Goal: Task Accomplishment & Management: Complete application form

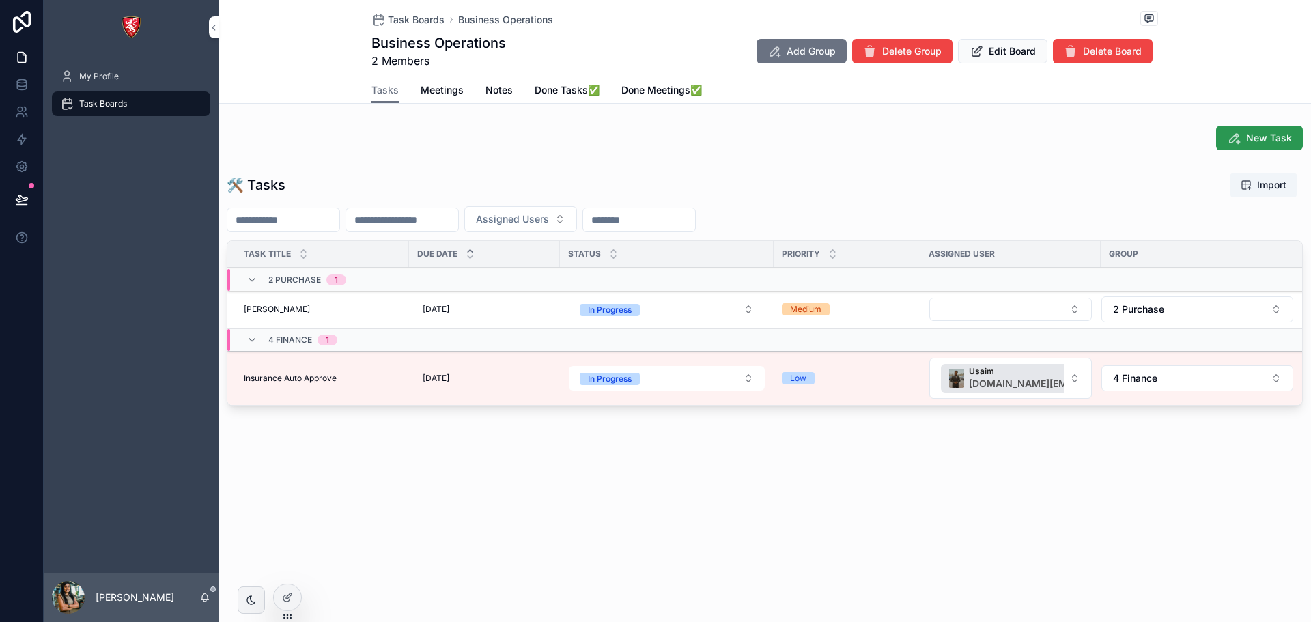
click at [1271, 140] on span "New Task" at bounding box center [1269, 138] width 46 height 14
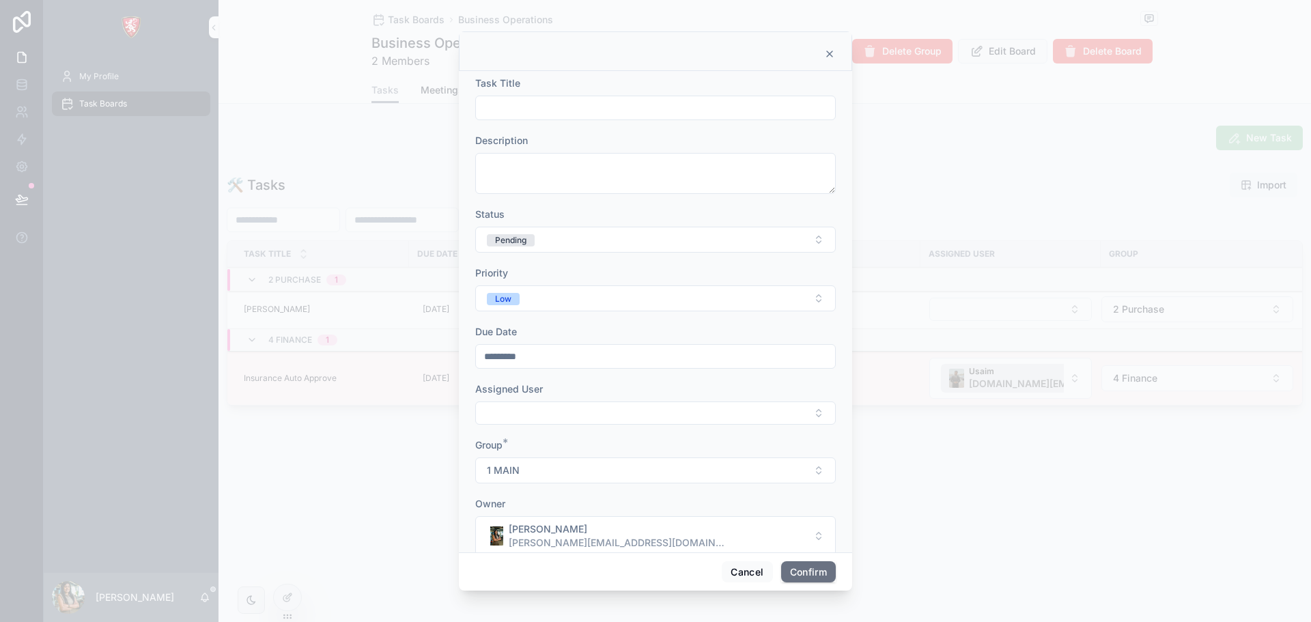
click at [627, 107] on input "text" at bounding box center [655, 107] width 359 height 19
type input "**********"
drag, startPoint x: 529, startPoint y: 111, endPoint x: 488, endPoint y: 181, distance: 80.8
click at [488, 181] on textarea at bounding box center [655, 173] width 361 height 41
click at [488, 156] on textarea at bounding box center [655, 173] width 361 height 41
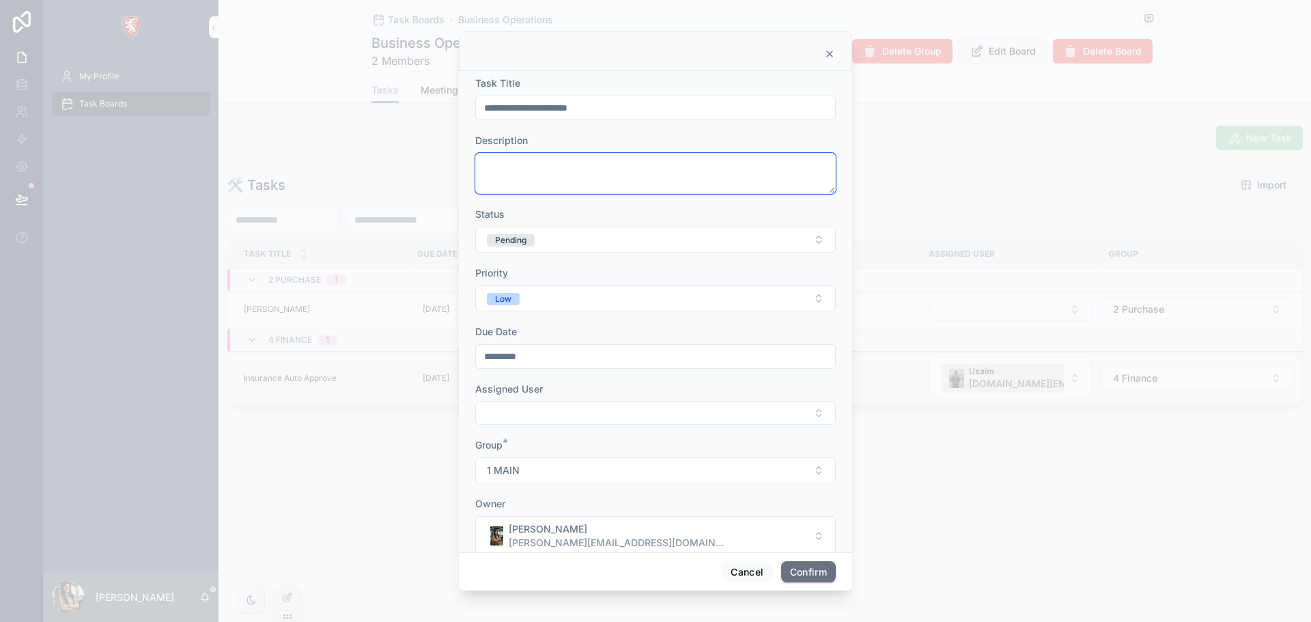
paste textarea "**********"
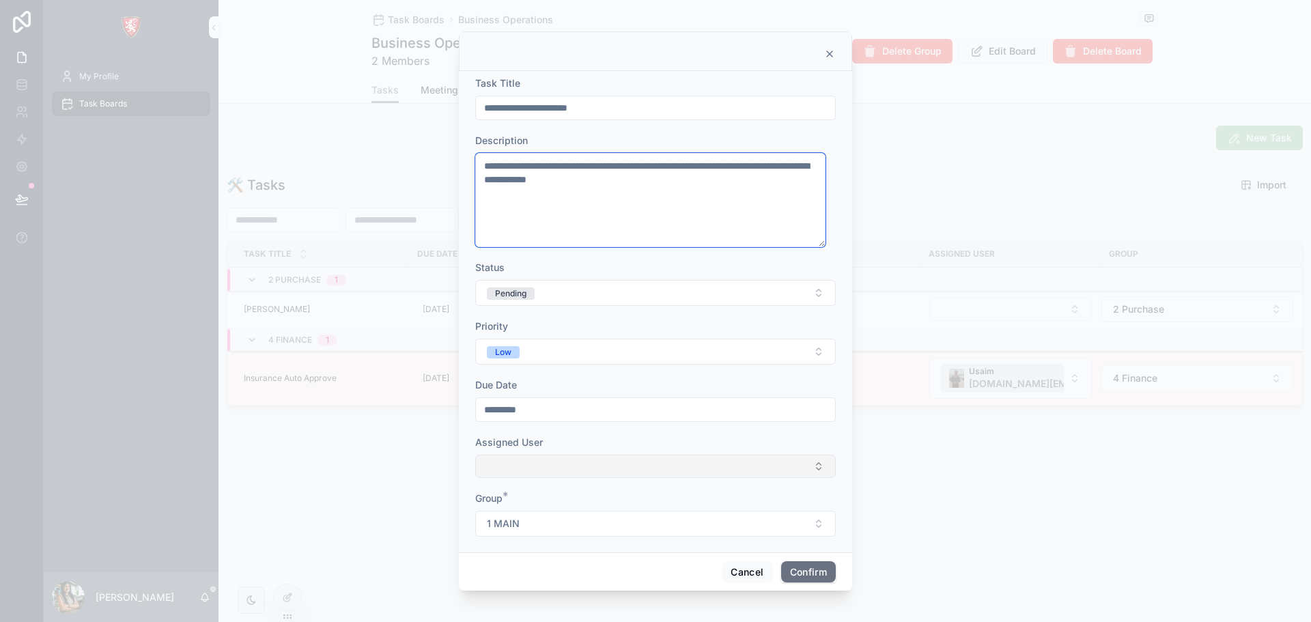
type textarea "**********"
click at [553, 475] on button "Select Button" at bounding box center [655, 466] width 361 height 23
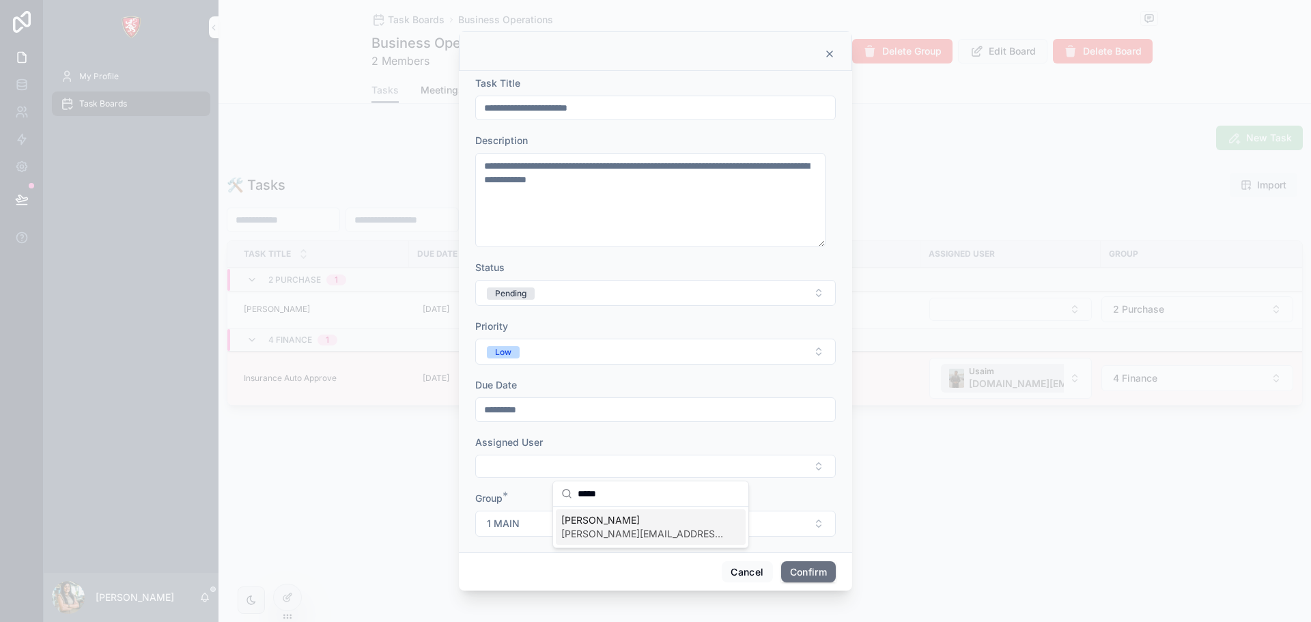
type input "*****"
click at [576, 520] on span "[PERSON_NAME]" at bounding box center [642, 520] width 163 height 14
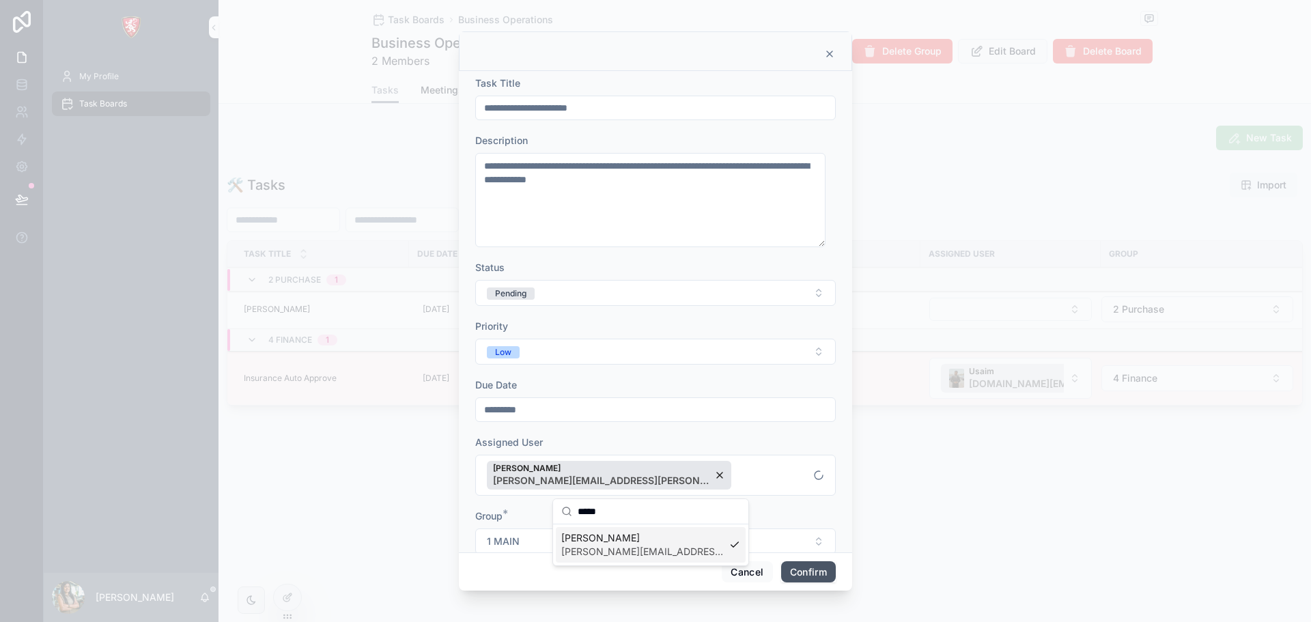
click at [816, 574] on button "Confirm" at bounding box center [808, 572] width 55 height 22
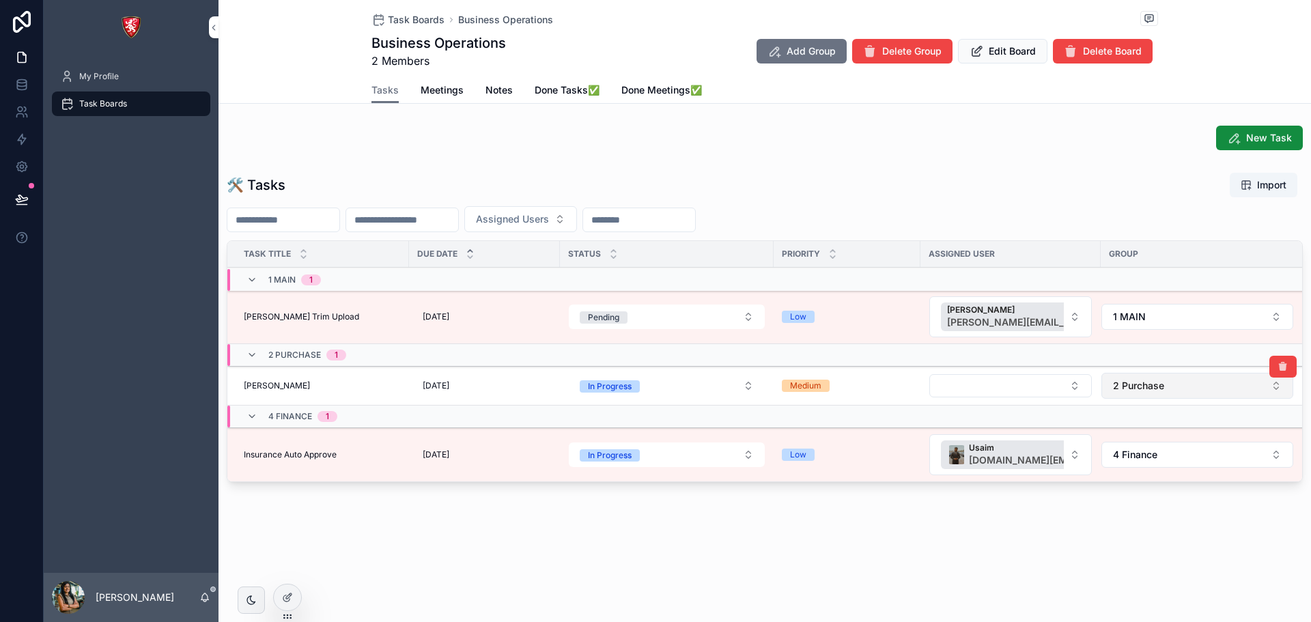
click at [1165, 380] on button "2 Purchase" at bounding box center [1197, 386] width 192 height 26
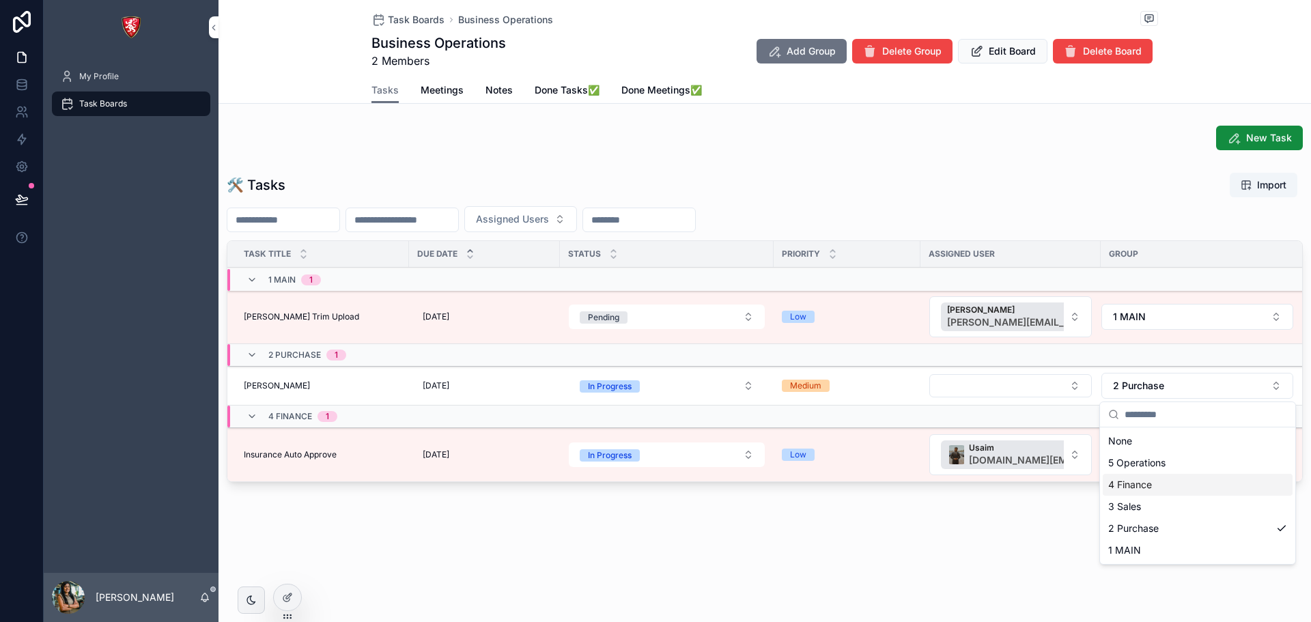
click at [1161, 481] on div "4 Finance" at bounding box center [1198, 485] width 190 height 22
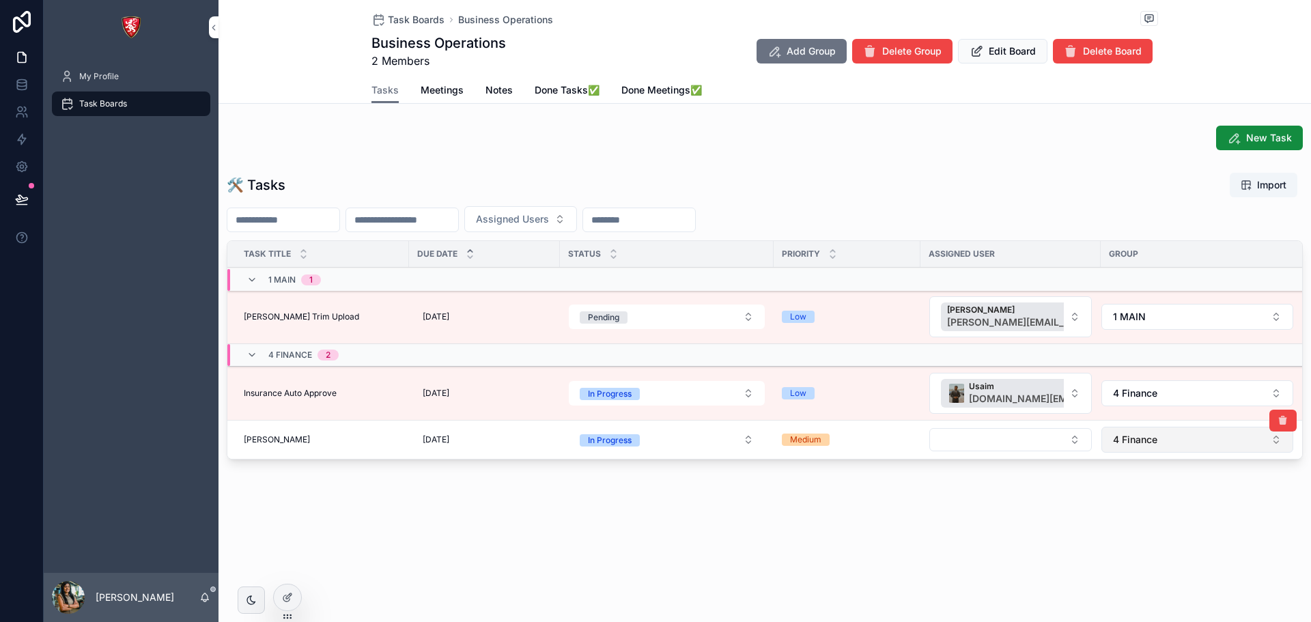
click at [1147, 441] on span "4 Finance" at bounding box center [1135, 440] width 44 height 14
click at [1171, 580] on div "2 Purchase" at bounding box center [1198, 583] width 190 height 22
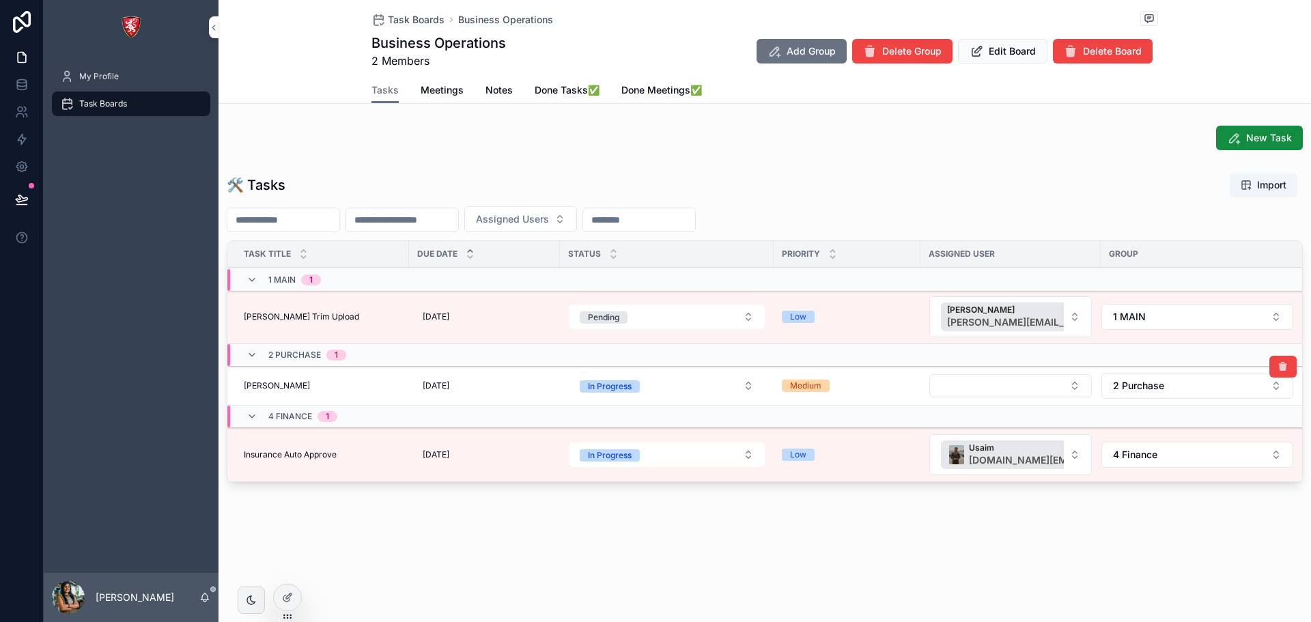
click at [252, 383] on span "[PERSON_NAME]" at bounding box center [277, 385] width 66 height 11
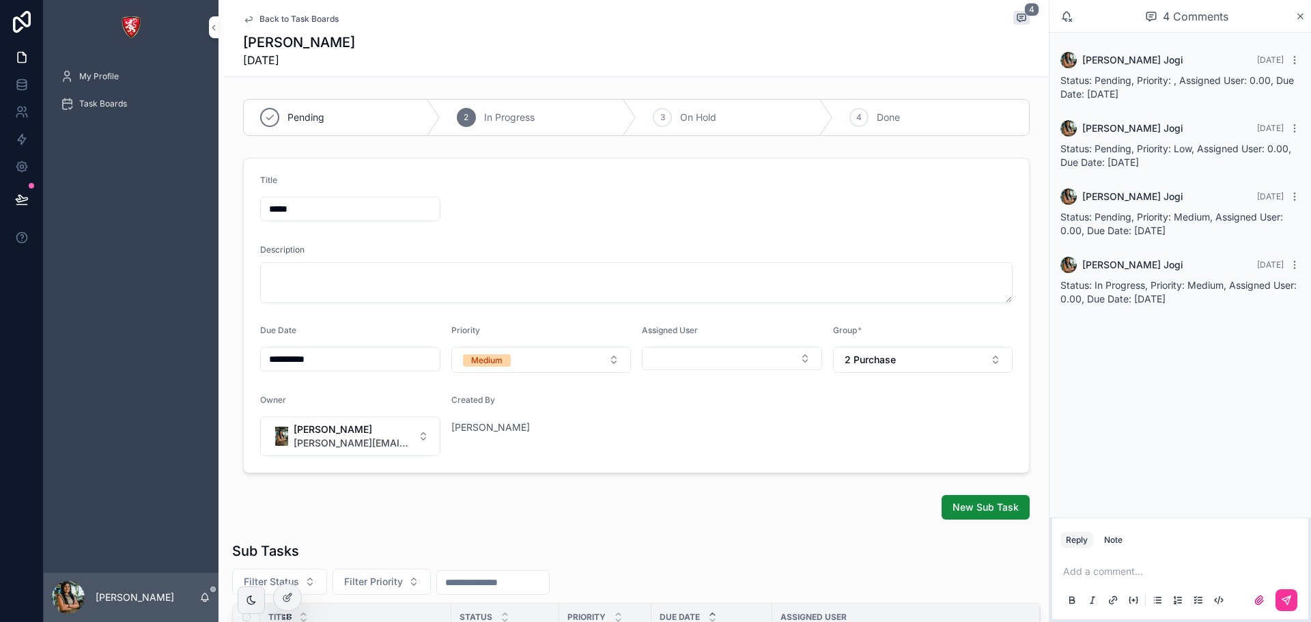
click at [303, 23] on span "Back to Task Boards" at bounding box center [298, 19] width 79 height 11
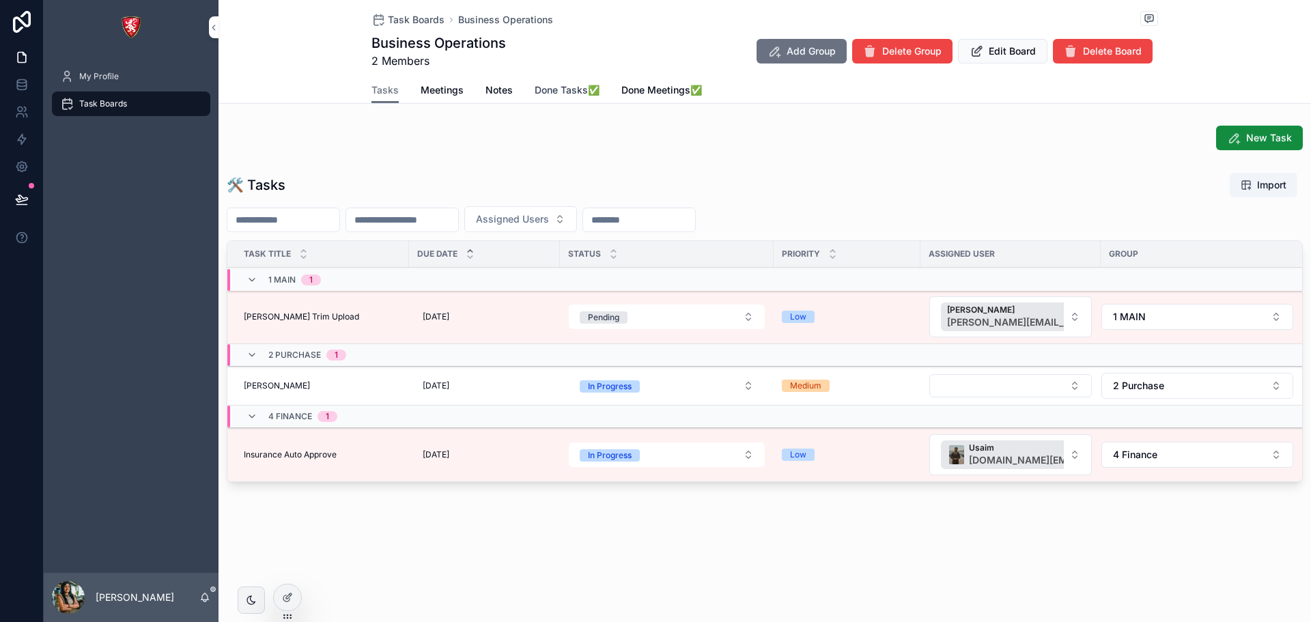
click at [543, 98] on link "Done Tasks✅" at bounding box center [567, 91] width 65 height 27
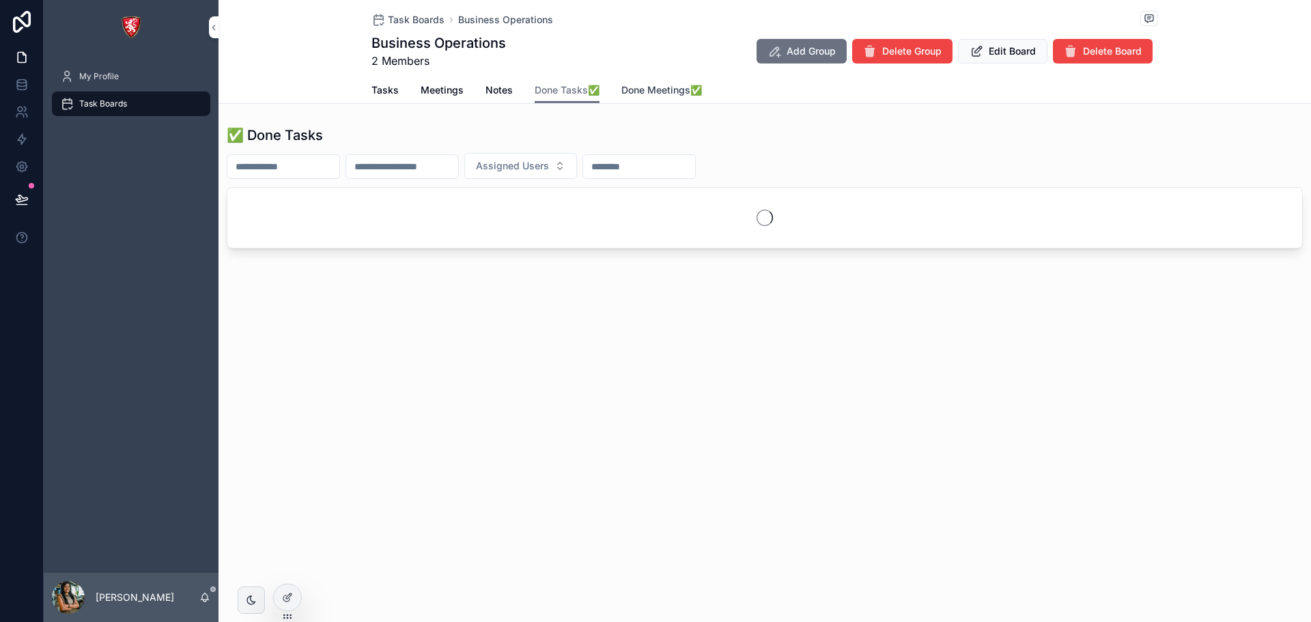
click at [643, 90] on span "Done Meetings✅" at bounding box center [661, 90] width 81 height 14
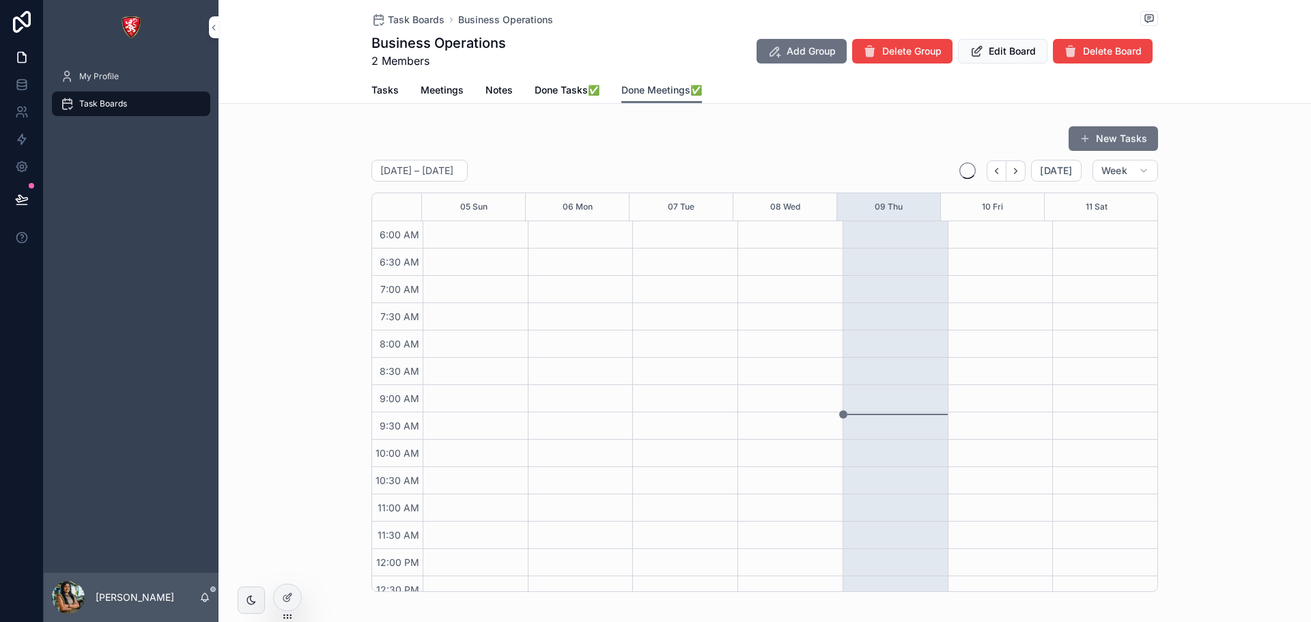
scroll to position [328, 0]
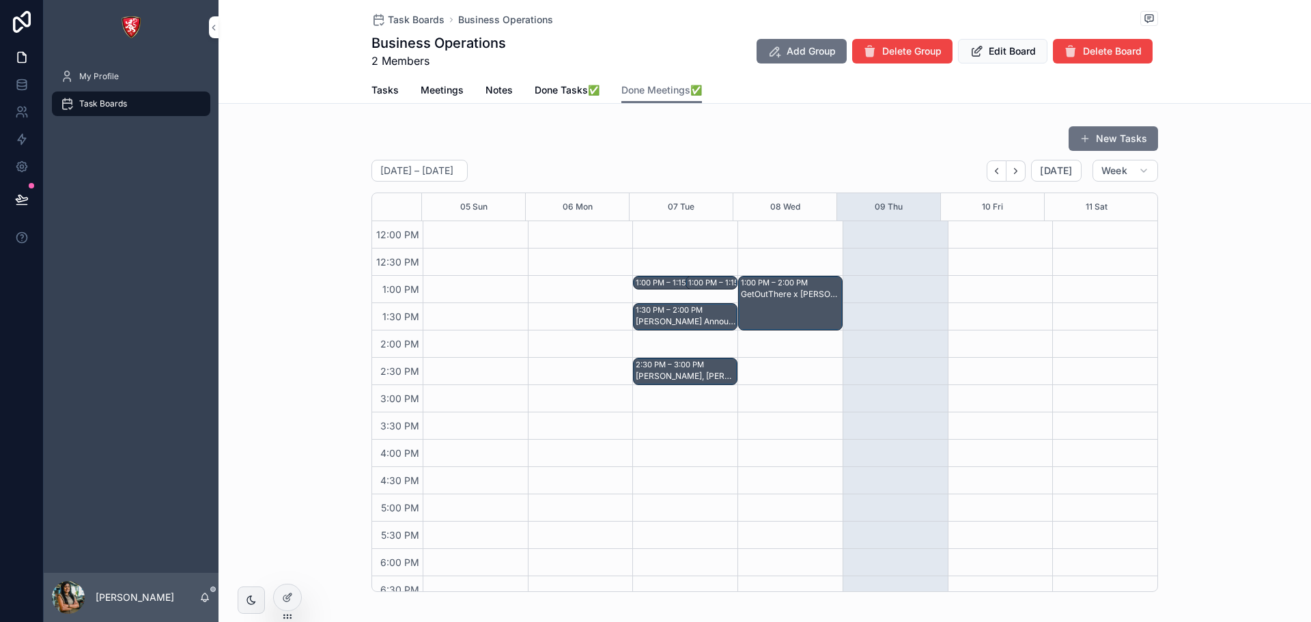
click at [672, 316] on div "[PERSON_NAME] Announcement" at bounding box center [686, 321] width 100 height 11
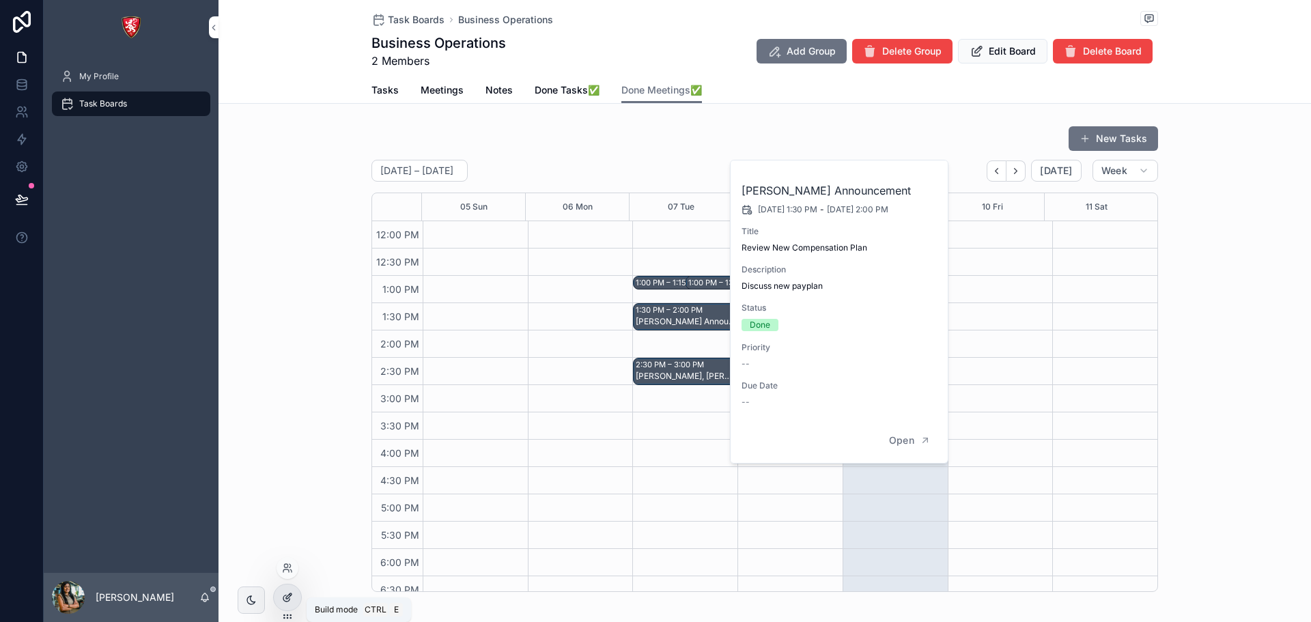
click at [294, 592] on div at bounding box center [287, 598] width 27 height 26
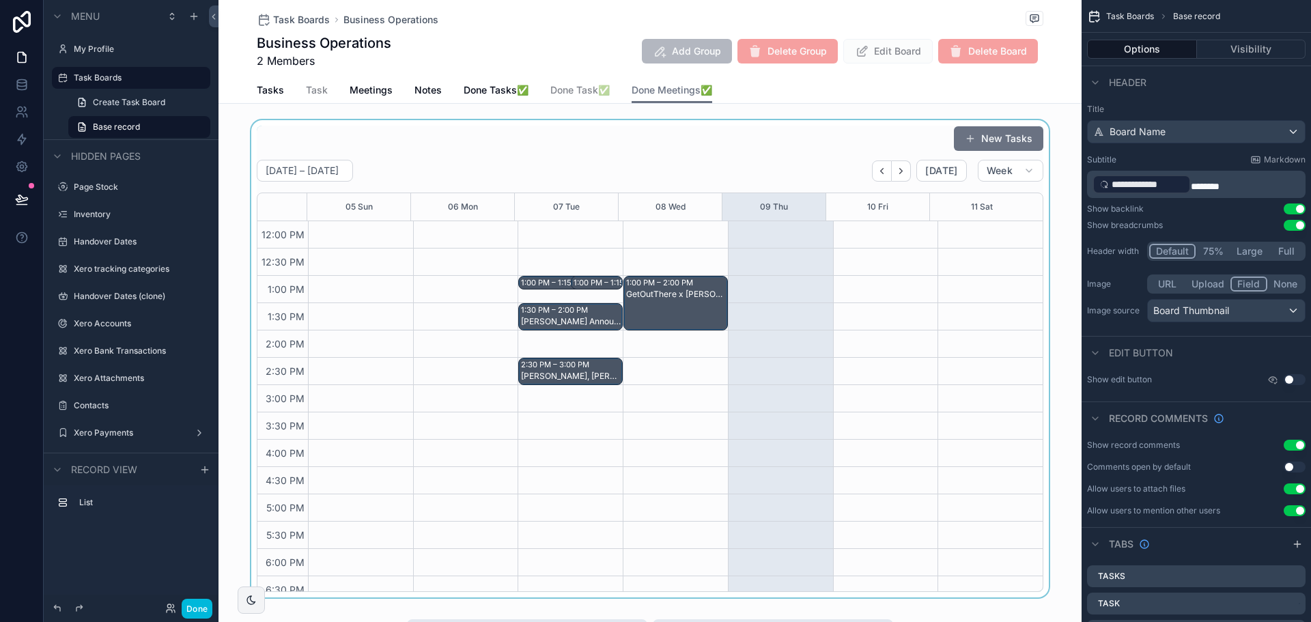
click at [471, 127] on div "scrollable content" at bounding box center [650, 358] width 863 height 477
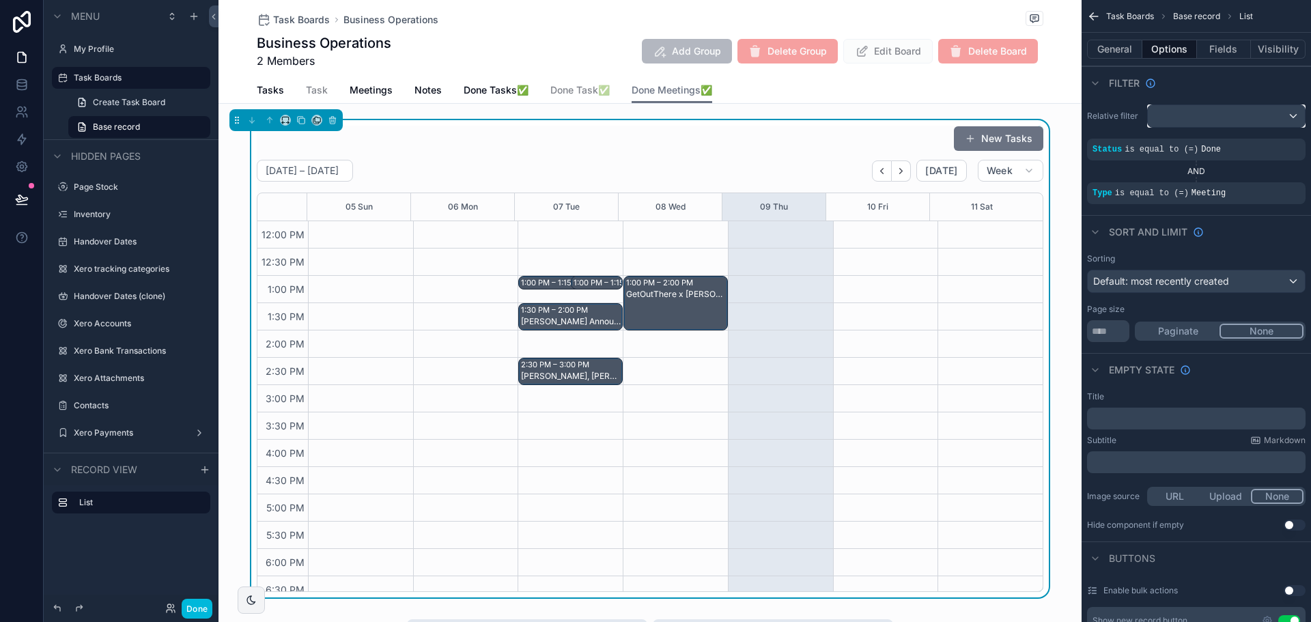
click at [1167, 115] on div "scrollable content" at bounding box center [1226, 116] width 157 height 22
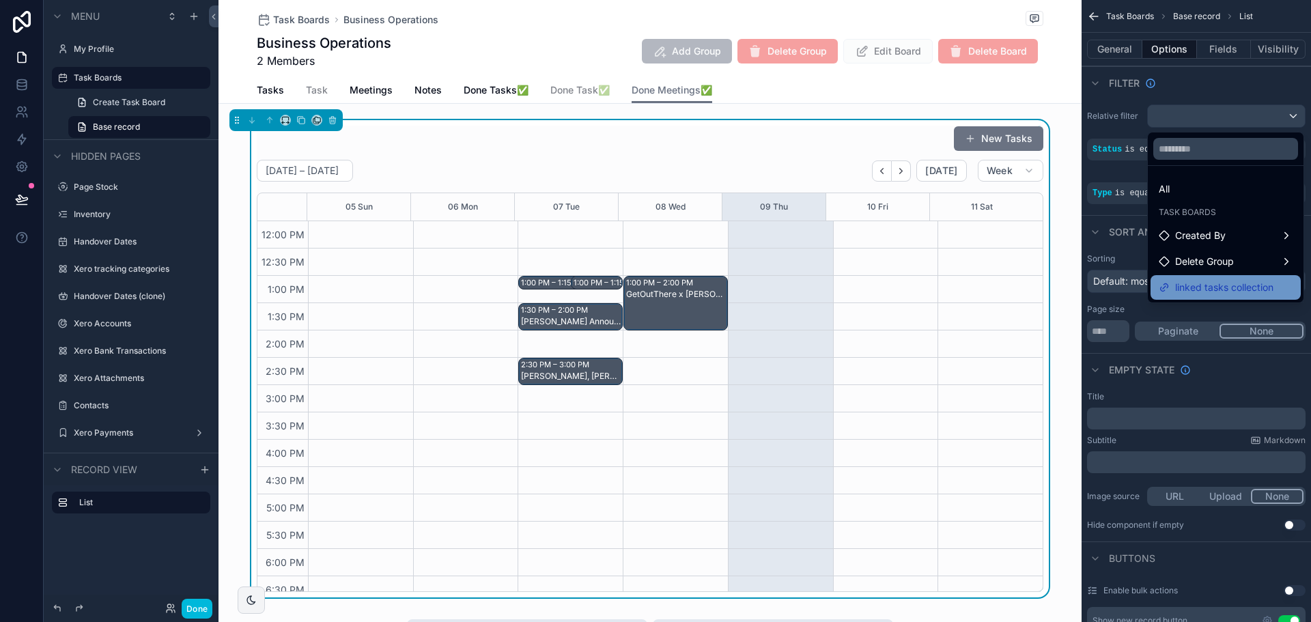
click at [1215, 278] on div "linked tasks collection" at bounding box center [1226, 287] width 150 height 25
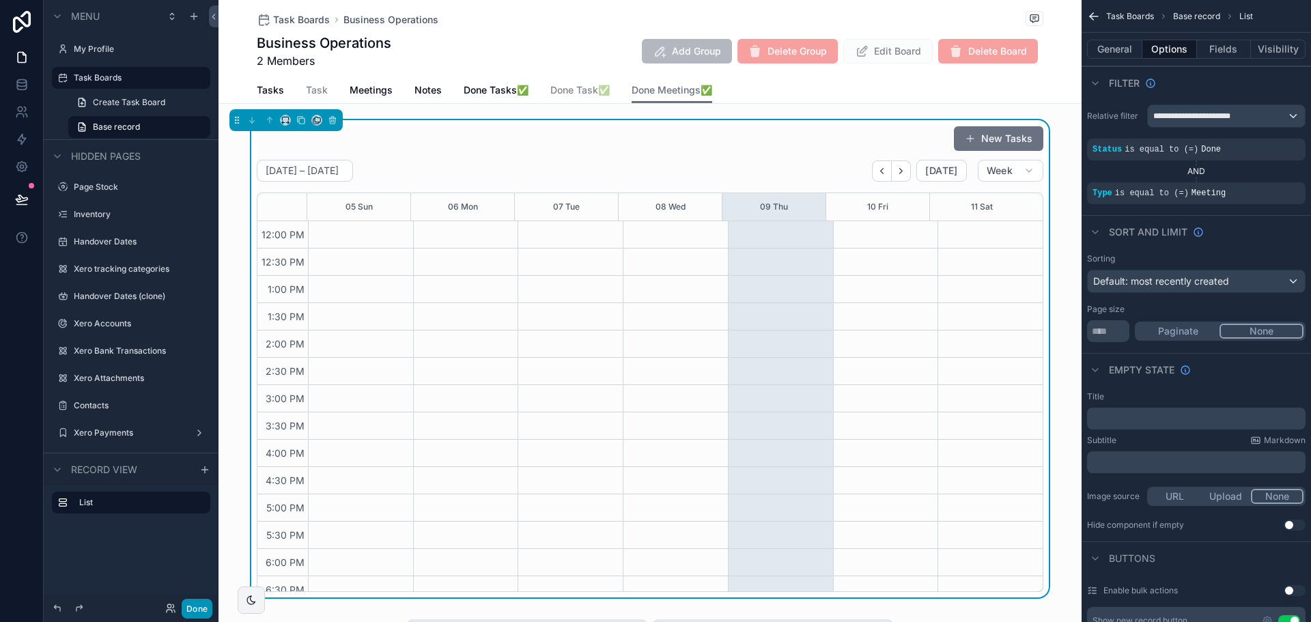
click at [188, 608] on button "Done" at bounding box center [197, 609] width 31 height 20
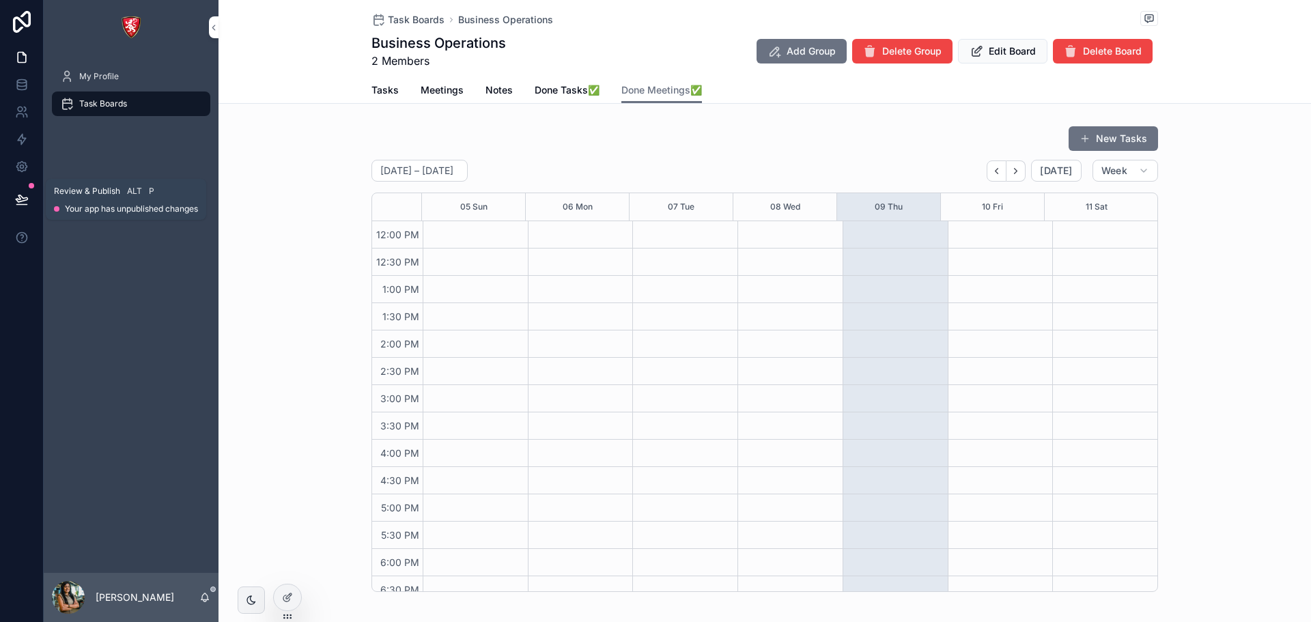
click at [19, 205] on icon at bounding box center [21, 205] width 10 height 0
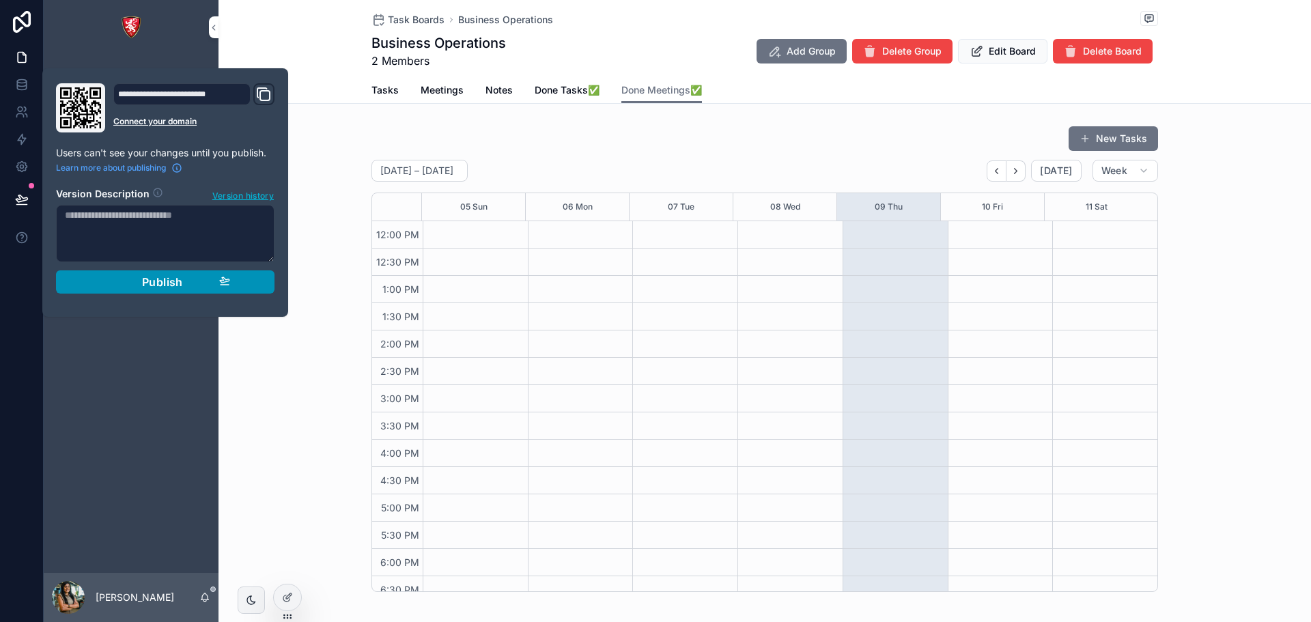
click at [152, 282] on span "Publish" at bounding box center [162, 282] width 41 height 14
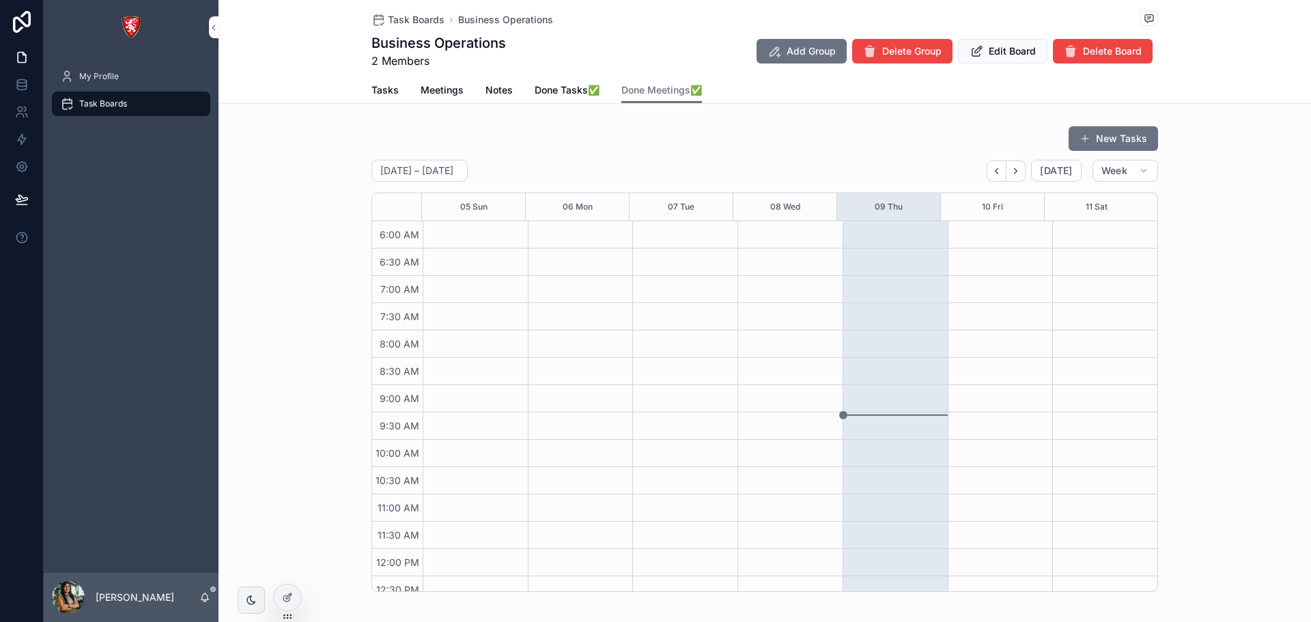
scroll to position [328, 0]
click at [563, 87] on span "Done Tasks✅" at bounding box center [567, 90] width 65 height 14
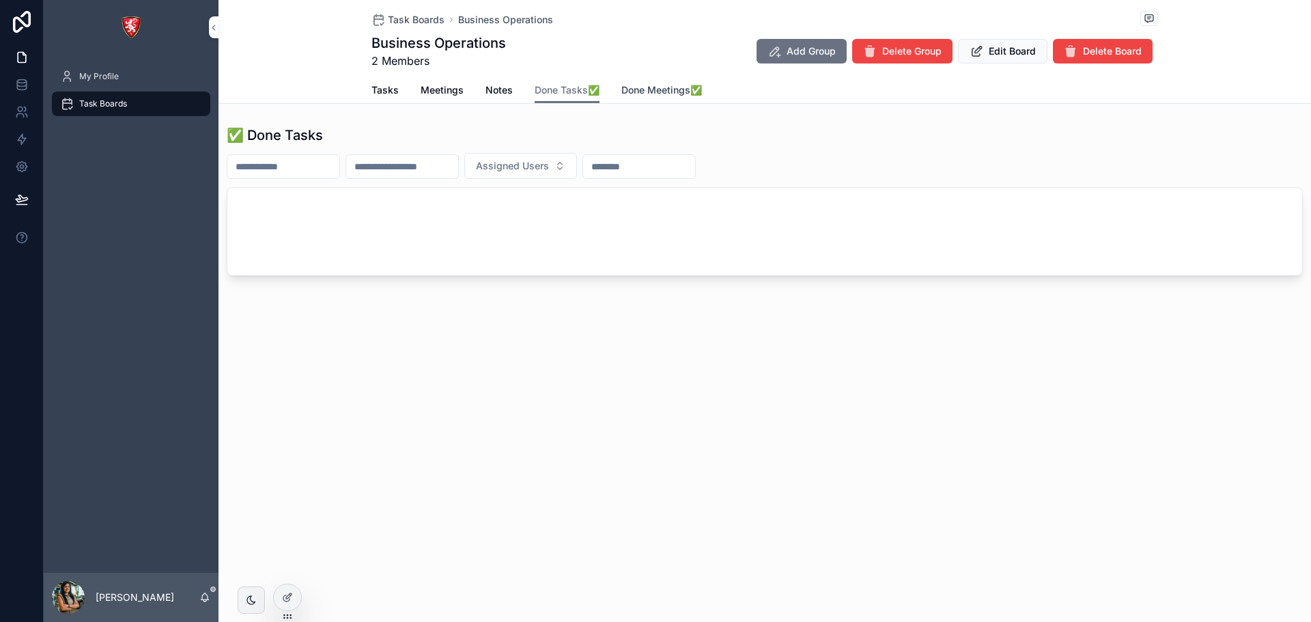
click at [627, 90] on span "Done Meetings✅" at bounding box center [661, 90] width 81 height 14
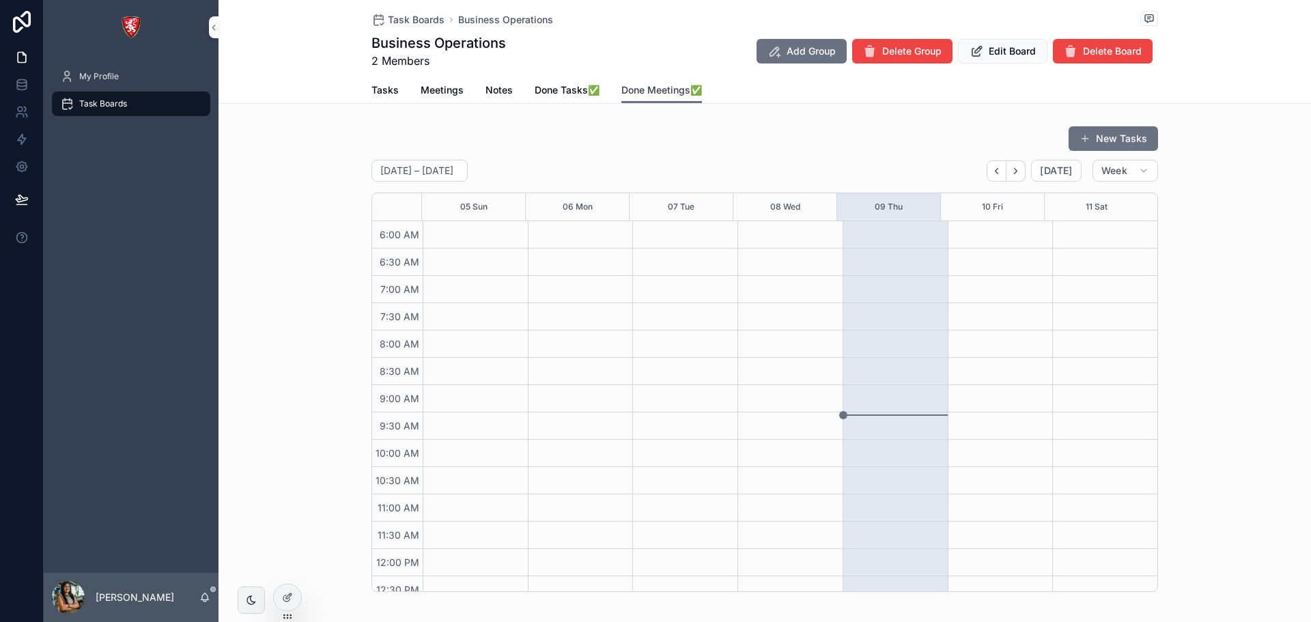
scroll to position [328, 0]
click at [485, 94] on span "Notes" at bounding box center [498, 90] width 27 height 14
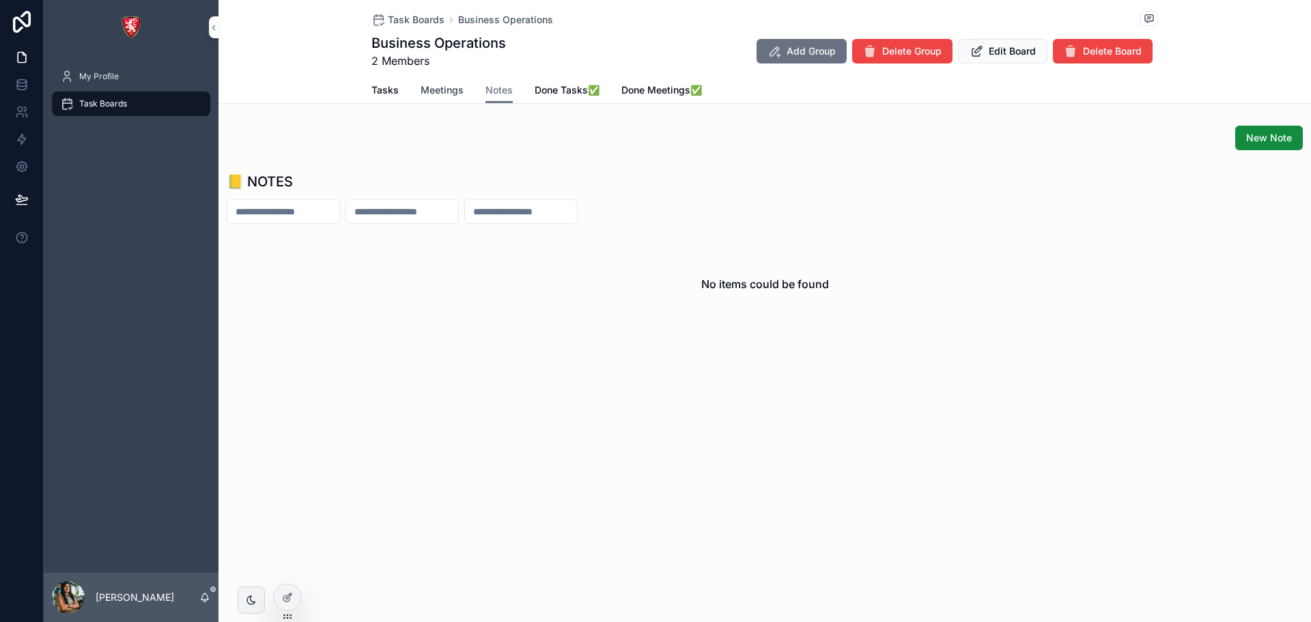
click at [449, 97] on link "Meetings" at bounding box center [442, 91] width 43 height 27
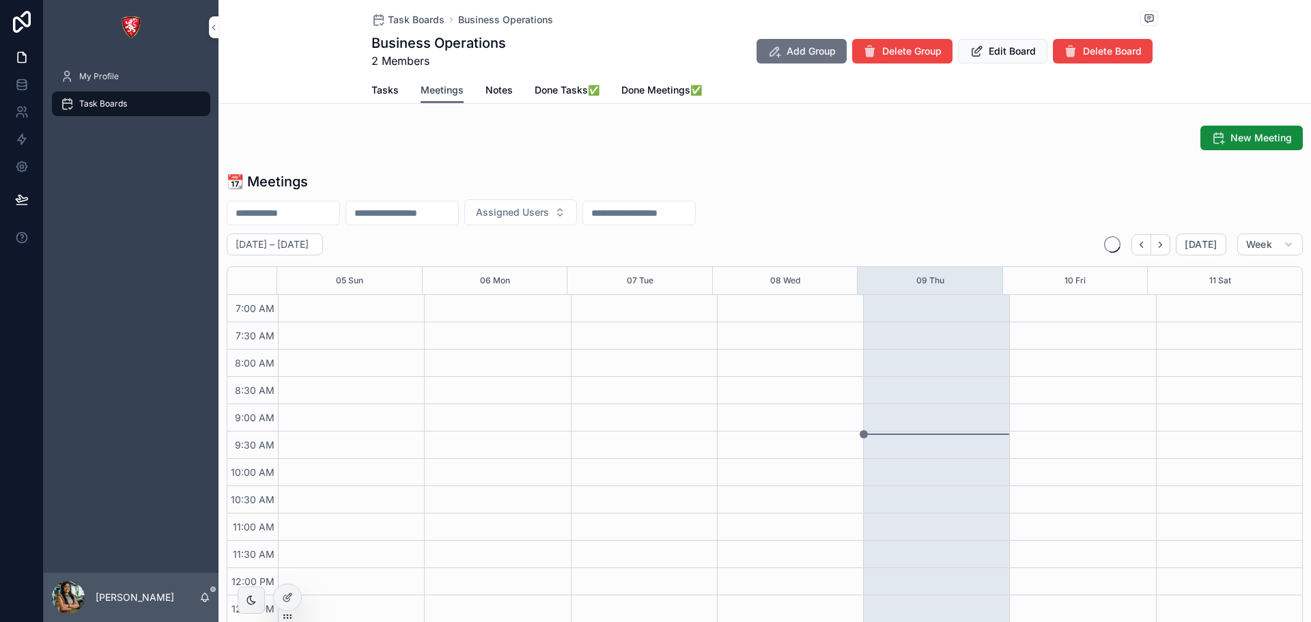
scroll to position [382, 0]
click at [376, 87] on span "Tasks" at bounding box center [384, 90] width 27 height 14
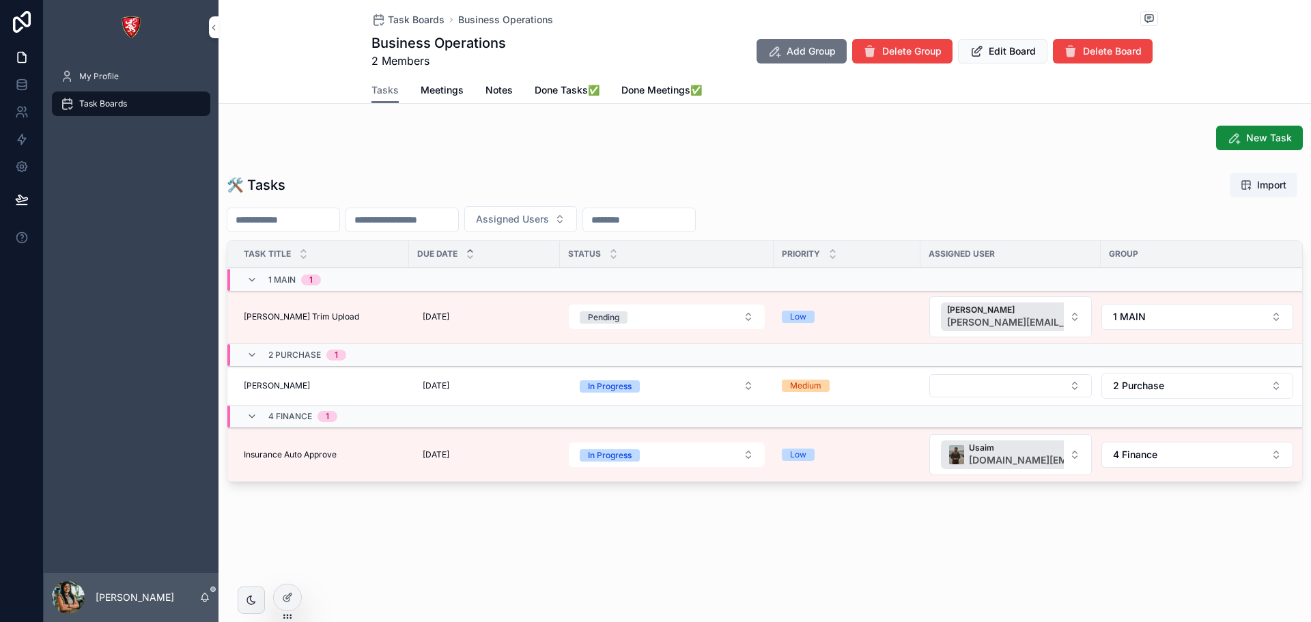
click at [666, 554] on div "Task Boards Business Operations Business Operations 2 Members Add Group Delete …" at bounding box center [765, 290] width 1093 height 580
click at [956, 386] on button "Select Button" at bounding box center [1010, 385] width 163 height 23
type input "**"
click at [953, 445] on span "[PERSON_NAME]" at bounding box center [1013, 440] width 141 height 14
